Goal: Task Accomplishment & Management: Manage account settings

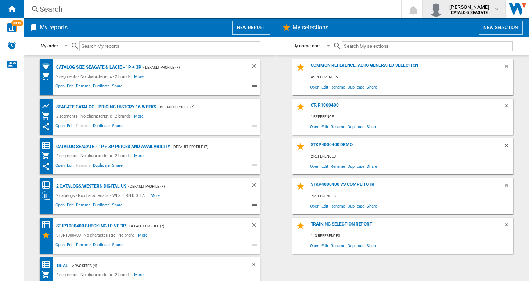
click at [497, 12] on div "kok hua tan CATALOG SEAGATE" at bounding box center [464, 9] width 71 height 15
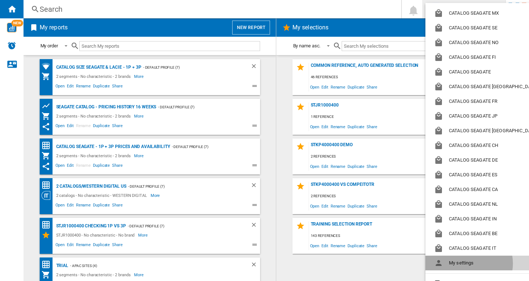
click at [468, 264] on button "My settings" at bounding box center [488, 263] width 124 height 15
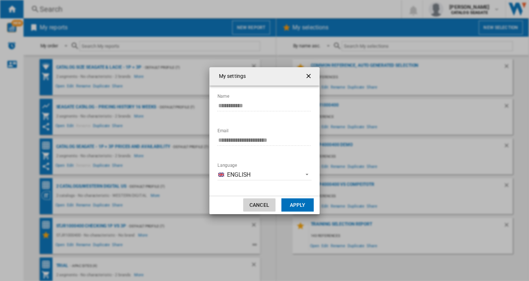
click at [261, 205] on button "Cancel" at bounding box center [259, 205] width 32 height 13
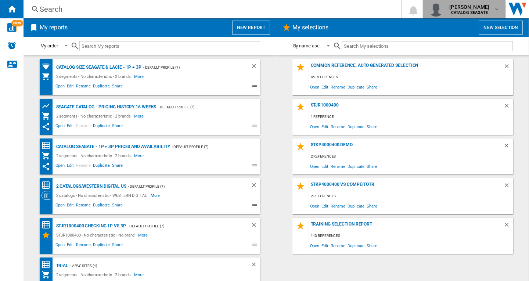
click at [488, 12] on b "CATALOG SEAGATE" at bounding box center [470, 12] width 37 height 5
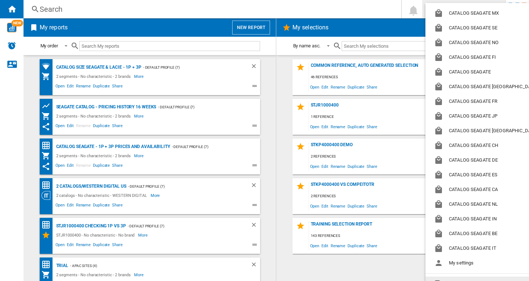
click at [466, 280] on button "Logout" at bounding box center [488, 284] width 124 height 15
